Goal: Task Accomplishment & Management: Manage account settings

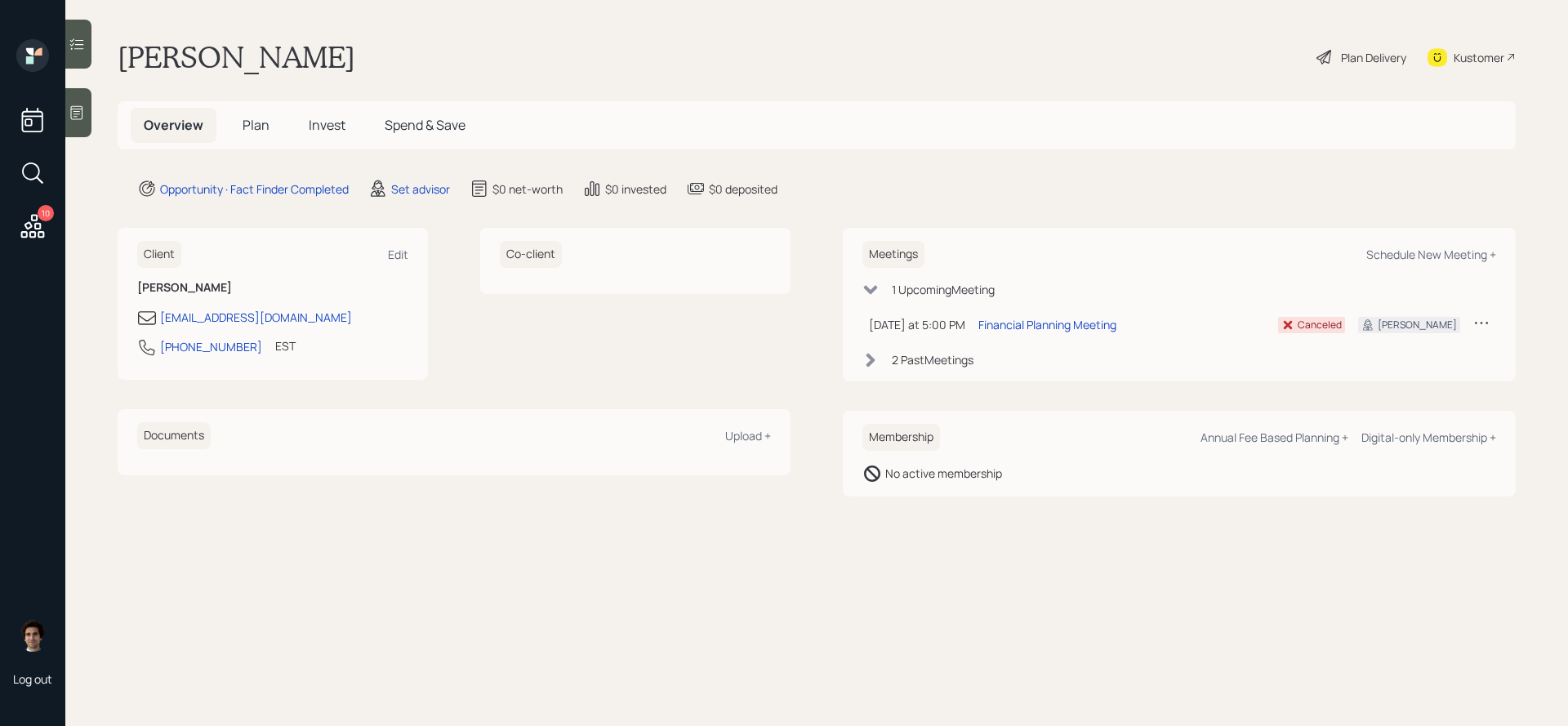
click at [1410, 266] on div "Meetings Schedule New Meeting +" at bounding box center [1179, 254] width 634 height 27
click at [1410, 254] on div "Schedule New Meeting +" at bounding box center [1430, 254] width 130 height 16
select select "round-[PERSON_NAME]"
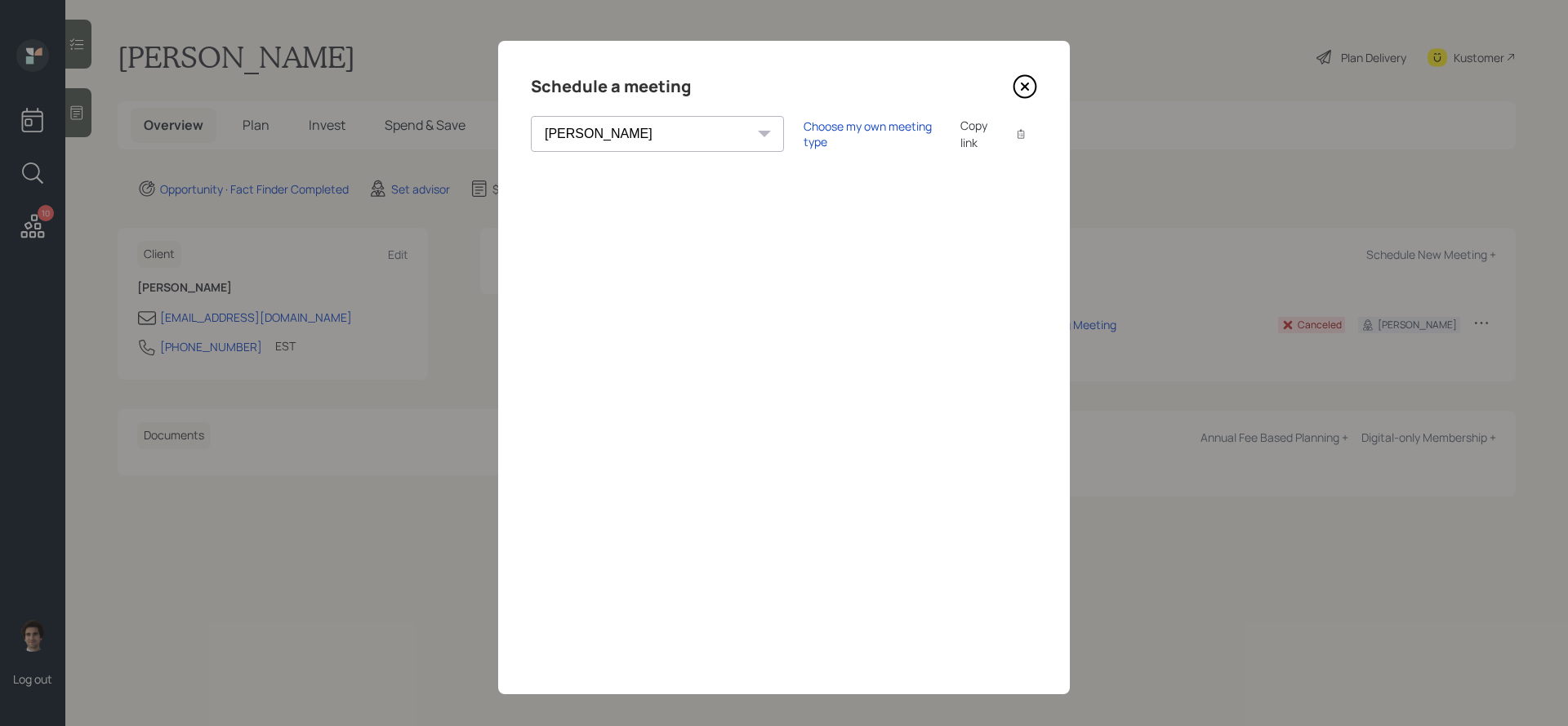
click at [1020, 86] on icon at bounding box center [1024, 86] width 25 height 25
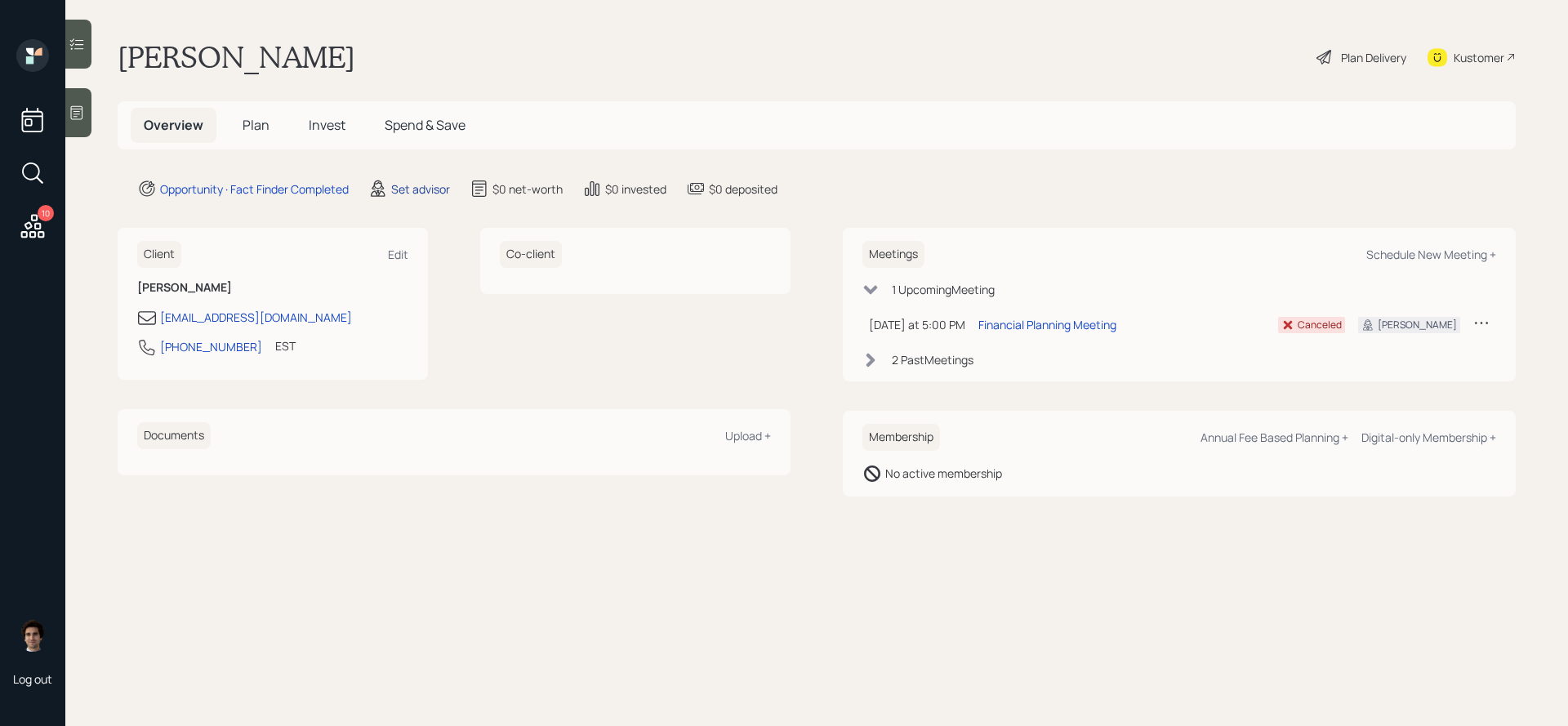
click at [410, 190] on div "Set advisor" at bounding box center [420, 189] width 59 height 17
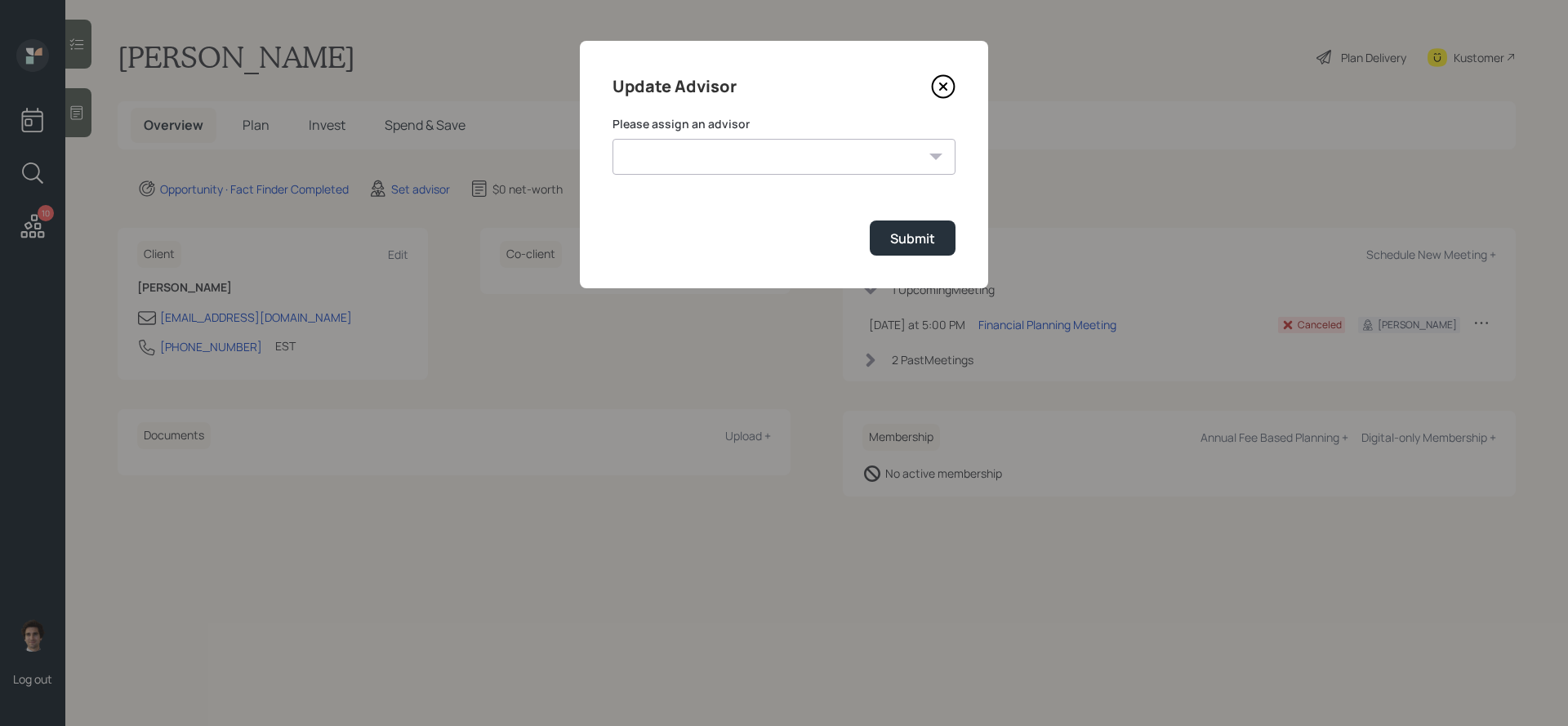
click at [636, 155] on select "[PERSON_NAME] [PERSON_NAME] [PERSON_NAME] [PERSON_NAME] End [PERSON_NAME] [PERS…" at bounding box center [784, 156] width 343 height 36
